Goal: Find specific fact: Locate item on page

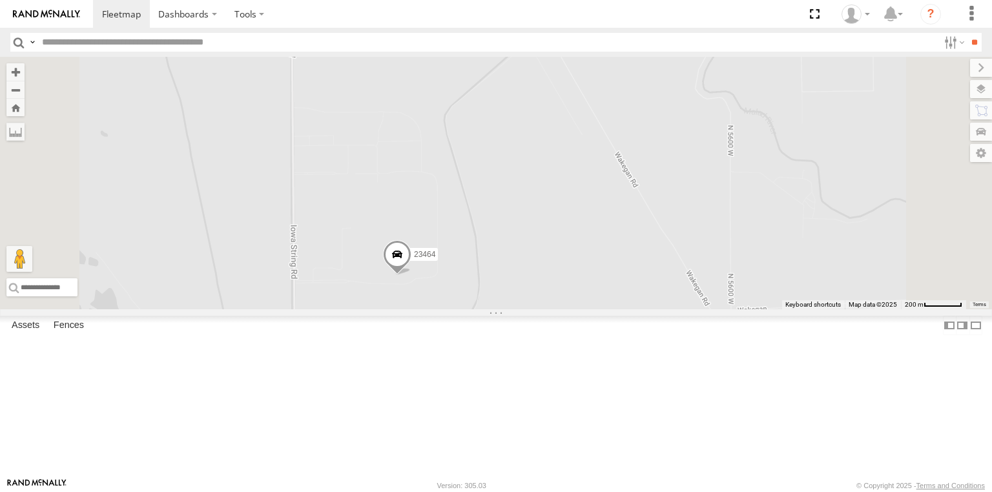
drag, startPoint x: 644, startPoint y: 349, endPoint x: 600, endPoint y: 312, distance: 57.3
click at [613, 309] on div "23333 4G 23459 23333 23207 NEW 23207xx 23464 23462 23460 23480 23467 4G 23459 N…" at bounding box center [496, 183] width 992 height 253
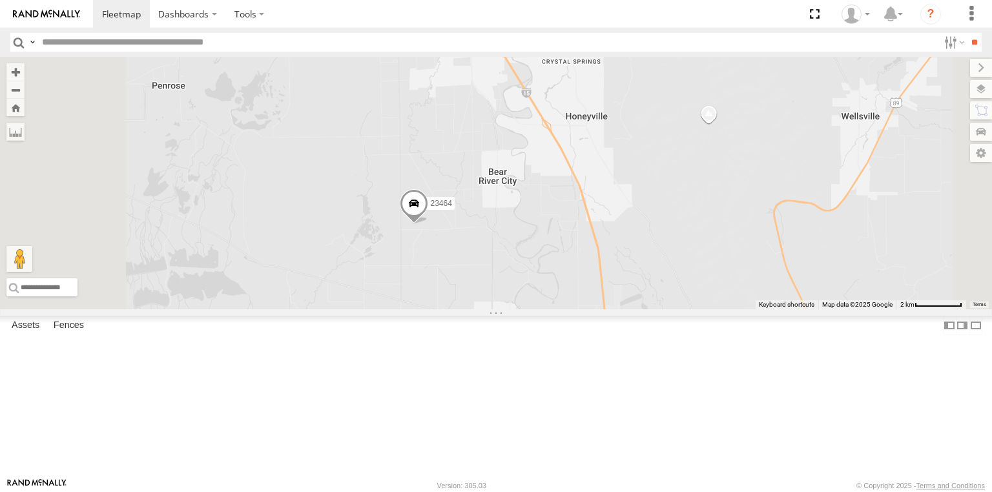
click at [428, 224] on span at bounding box center [414, 206] width 28 height 35
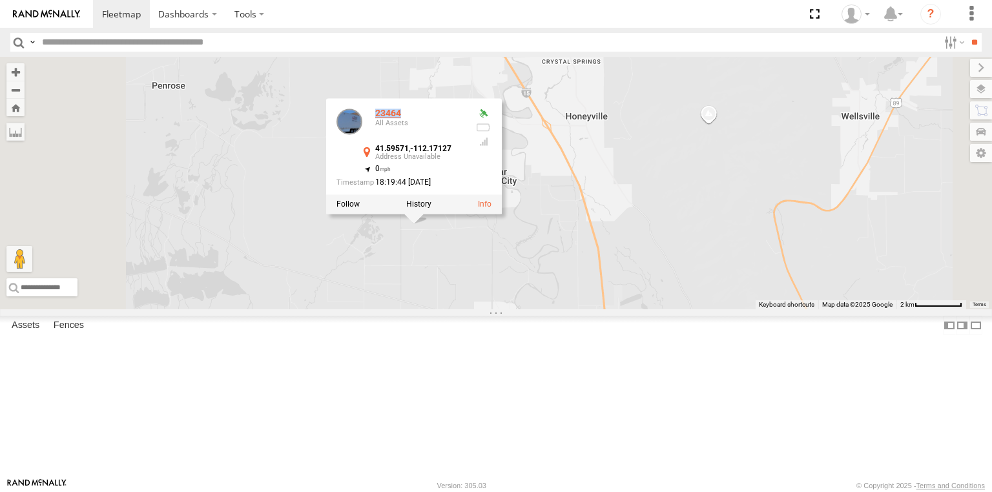
drag, startPoint x: 569, startPoint y: 201, endPoint x: 538, endPoint y: 202, distance: 30.4
click at [466, 118] on div "23464" at bounding box center [420, 114] width 90 height 10
copy div "23464"
drag, startPoint x: 617, startPoint y: 234, endPoint x: 539, endPoint y: 234, distance: 77.5
click at [466, 161] on div "41.59571 , -112.17127" at bounding box center [420, 153] width 90 height 16
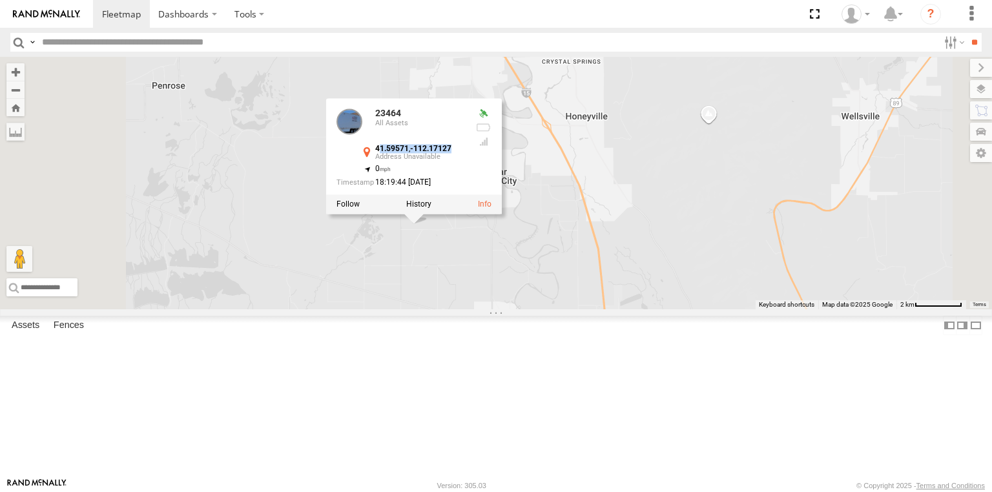
copy div "1.59571 , -112.17127"
